Goal: Task Accomplishment & Management: Use online tool/utility

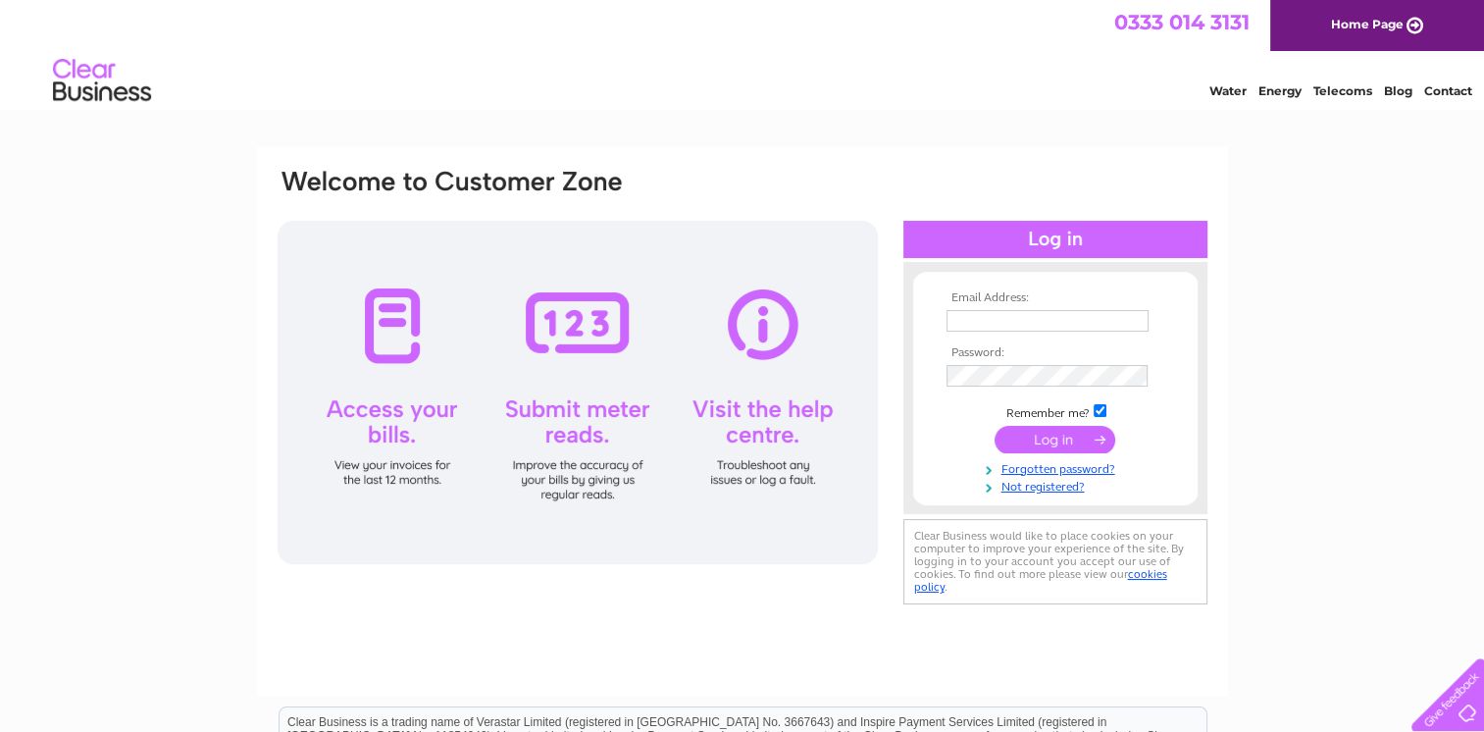
type input "lesleyt40@hotmail.com"
click at [1057, 434] on input "submit" at bounding box center [1055, 439] width 121 height 27
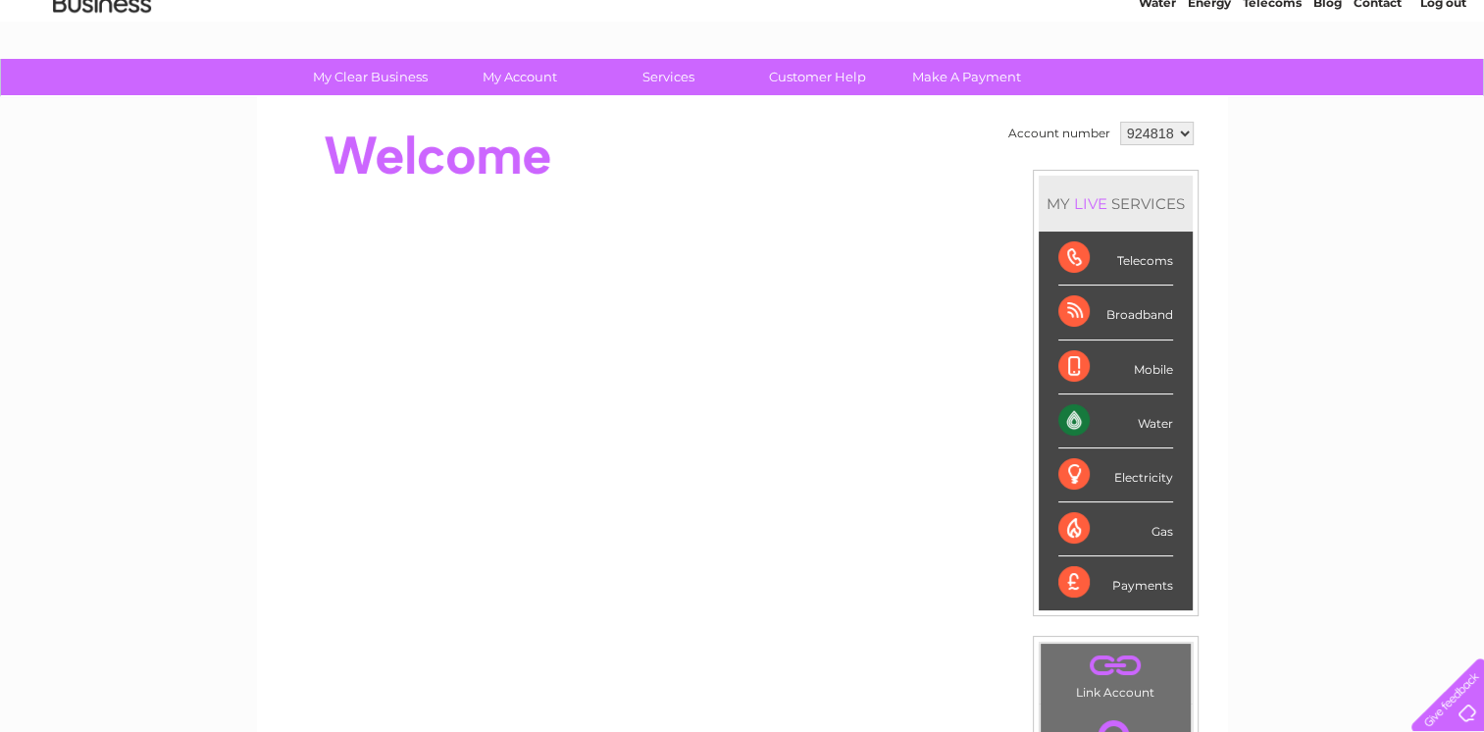
scroll to position [86, 0]
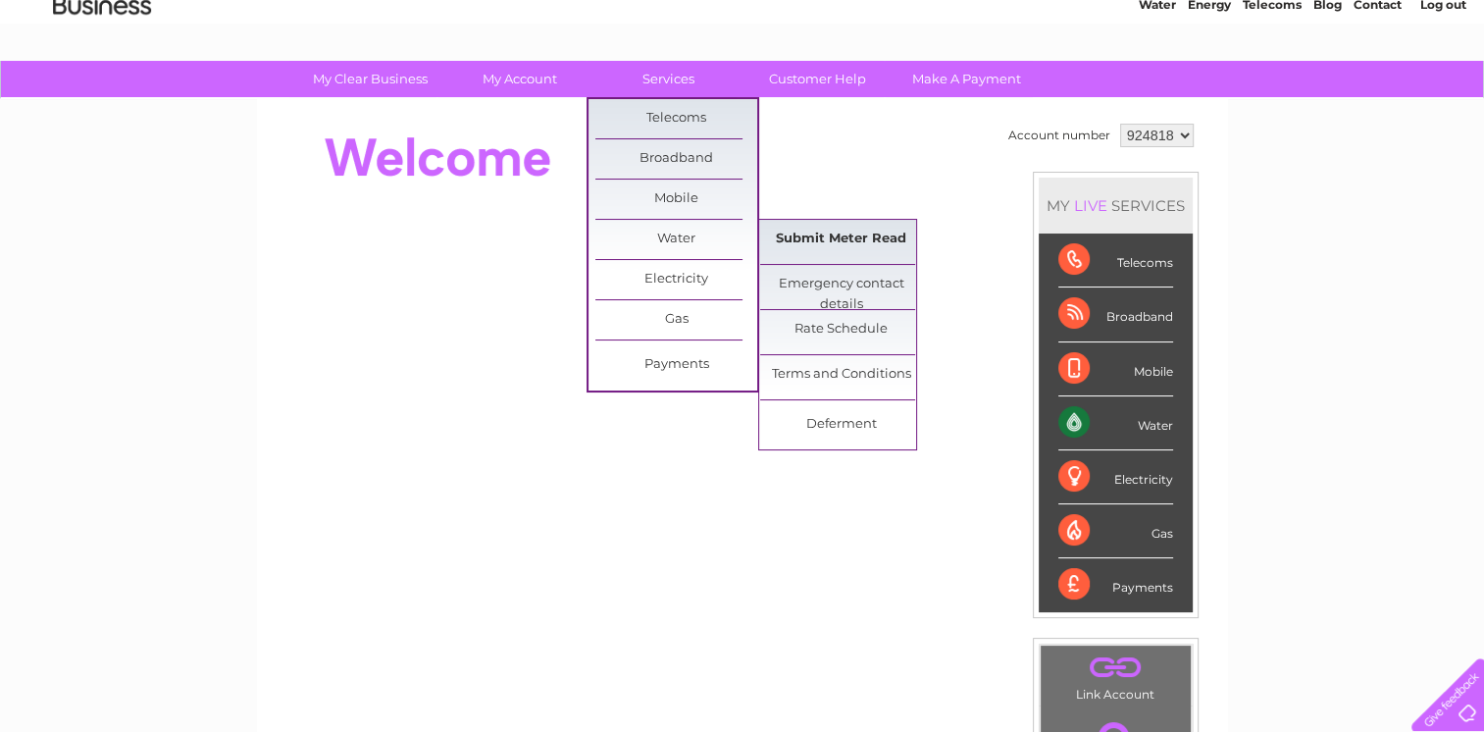
click at [809, 233] on link "Submit Meter Read" at bounding box center [841, 239] width 162 height 39
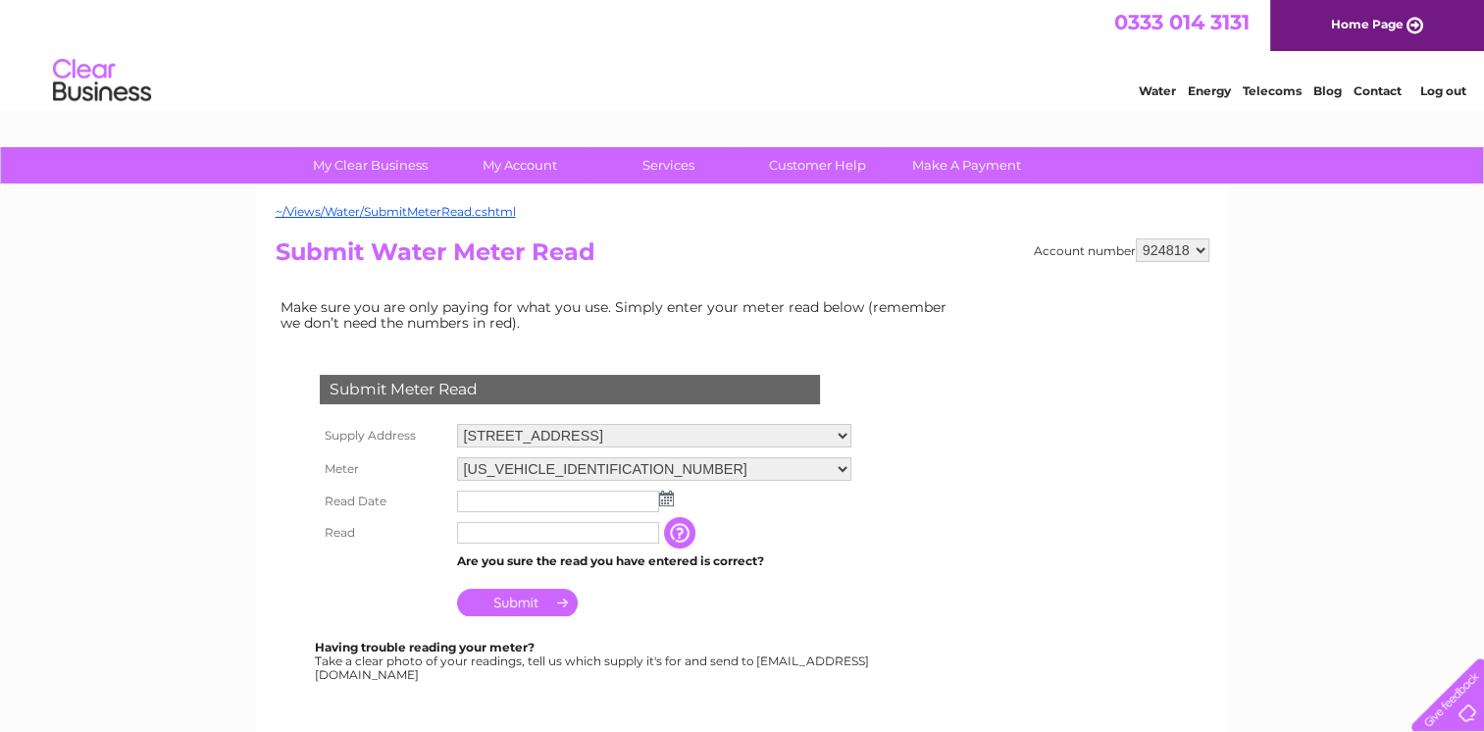
click at [661, 500] on img at bounding box center [666, 499] width 15 height 16
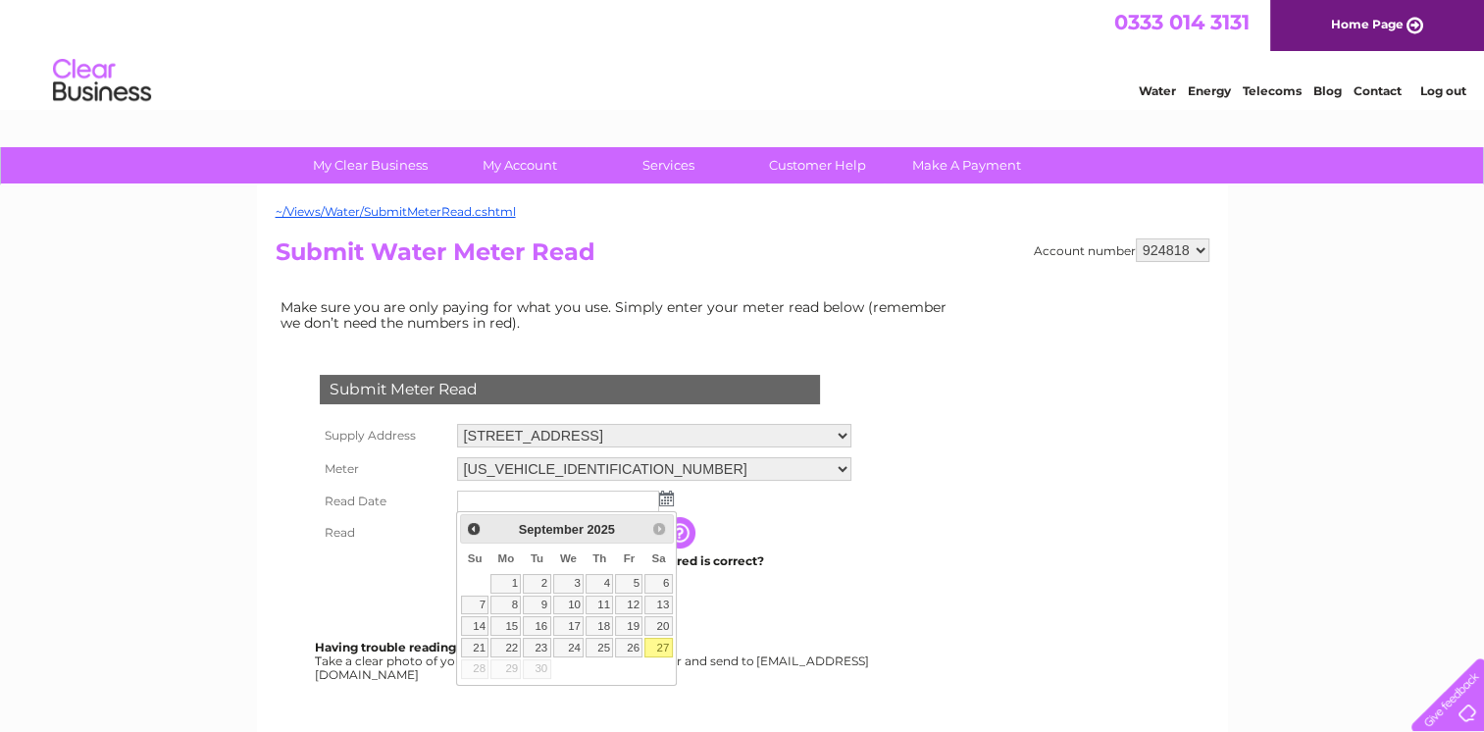
click at [655, 643] on link "27" at bounding box center [658, 648] width 27 height 20
type input "2025/09/27"
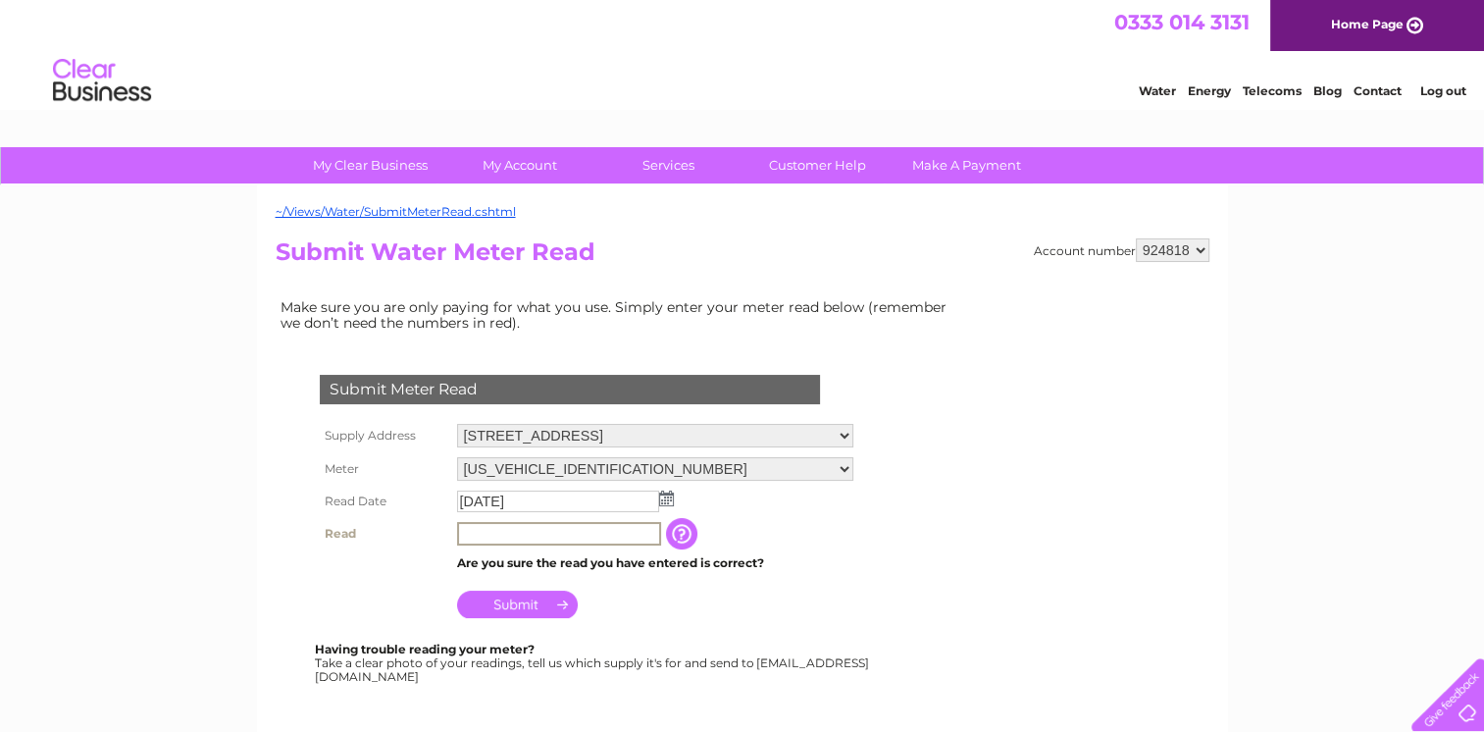
click at [577, 532] on input "text" at bounding box center [559, 534] width 204 height 24
type input "80"
click at [507, 602] on input "Submit" at bounding box center [517, 602] width 121 height 27
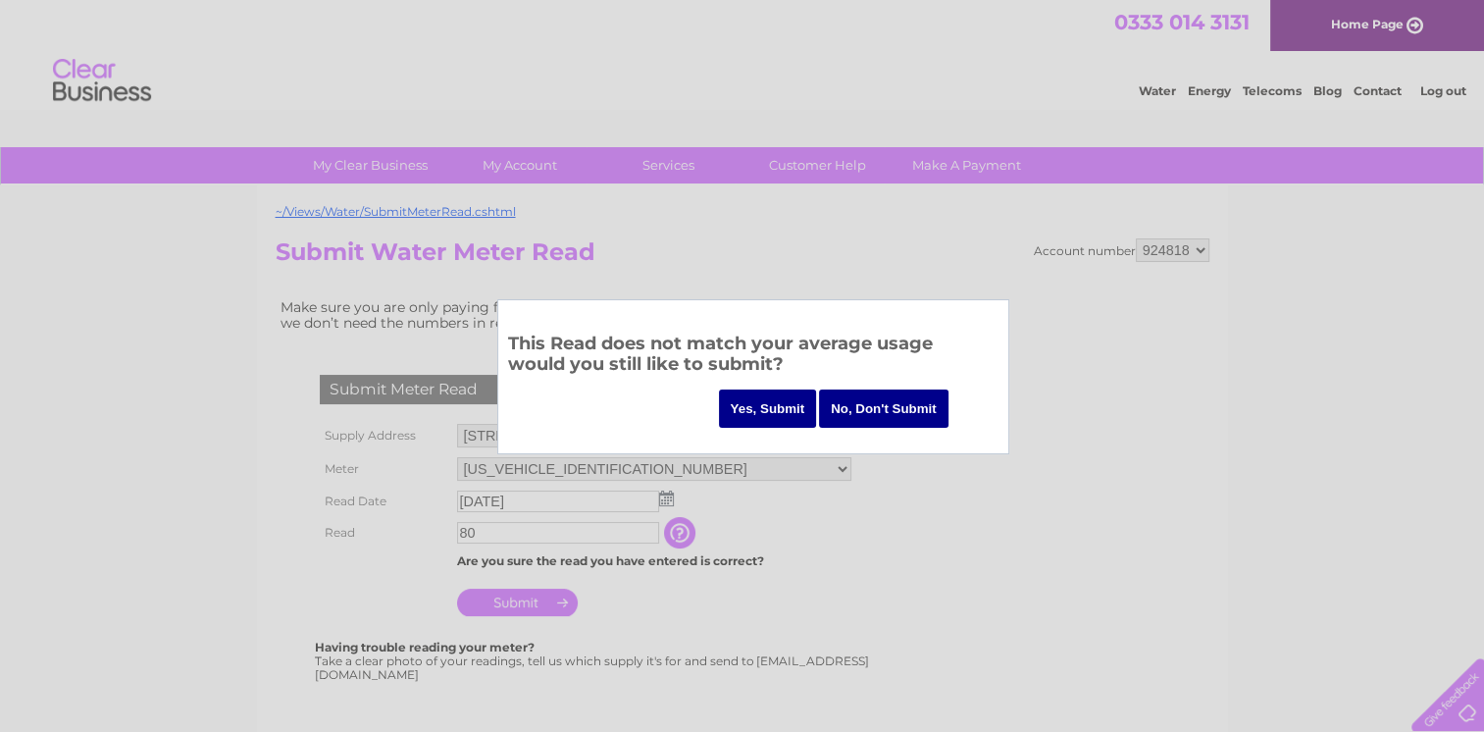
click at [764, 395] on input "Yes, Submit" at bounding box center [768, 408] width 98 height 38
